Goal: Task Accomplishment & Management: Use online tool/utility

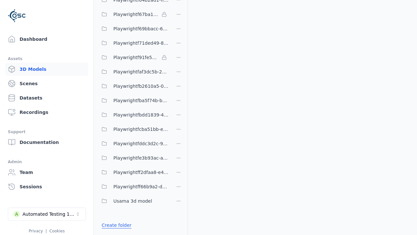
click at [115, 225] on link "Create folder" at bounding box center [117, 225] width 30 height 7
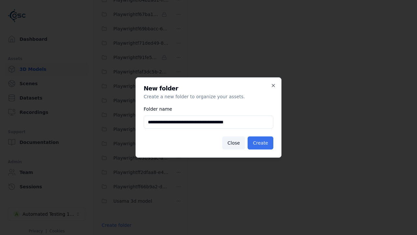
type input "**********"
click at [261, 143] on button "Create" at bounding box center [261, 142] width 26 height 13
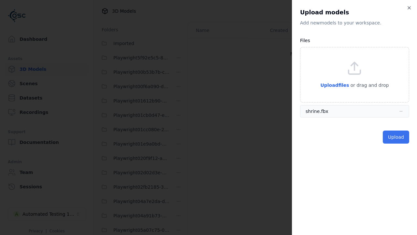
click at [397, 137] on button "Upload" at bounding box center [396, 136] width 26 height 13
